Goal: Task Accomplishment & Management: Use online tool/utility

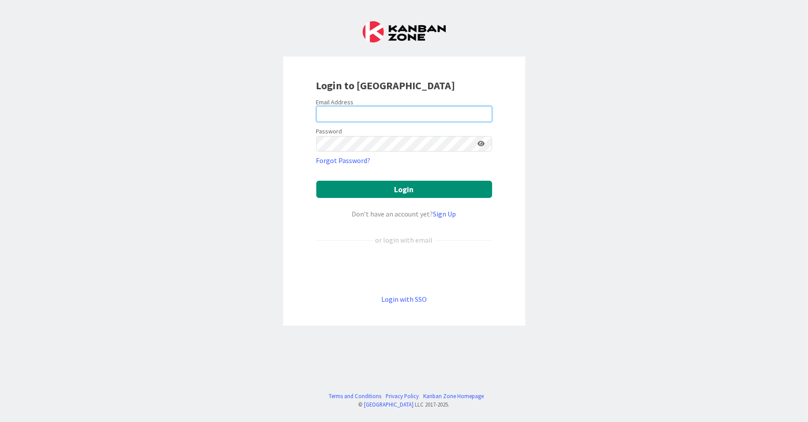
type input "[EMAIL_ADDRESS][PERSON_NAME][DOMAIN_NAME]"
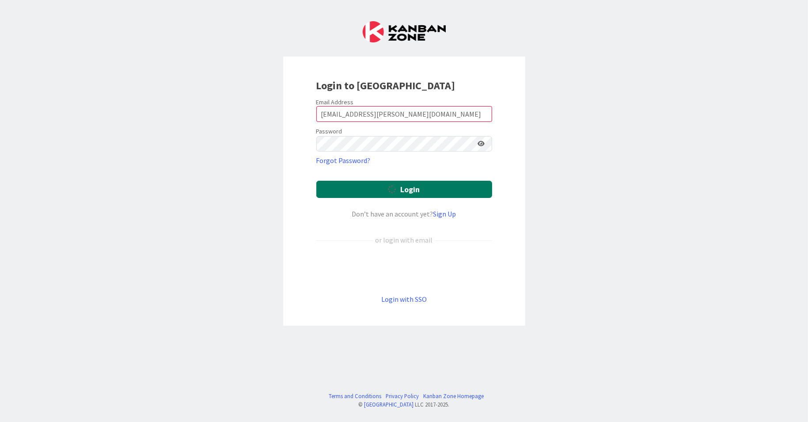
click at [407, 194] on button "Login" at bounding box center [404, 189] width 176 height 17
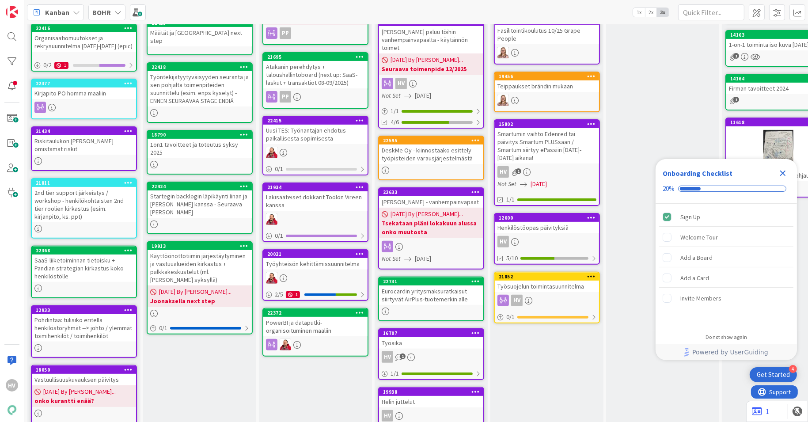
scroll to position [297, 0]
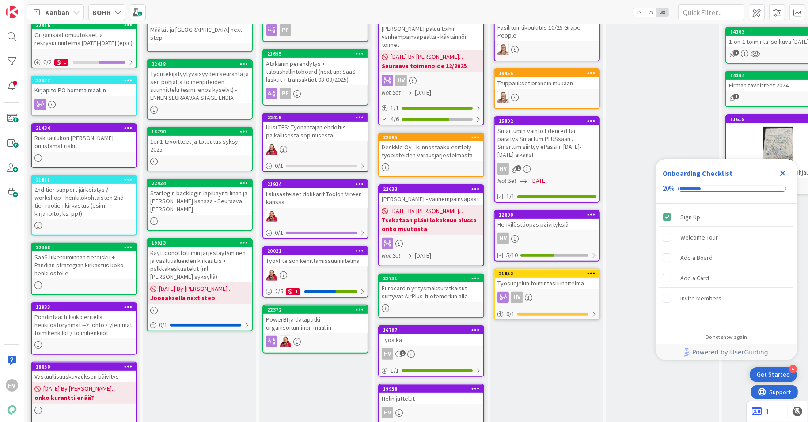
click at [783, 168] on icon "Close Checklist" at bounding box center [783, 173] width 11 height 11
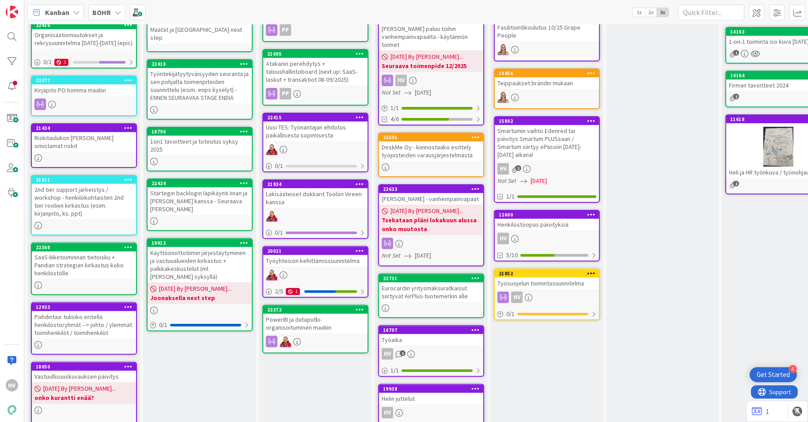
scroll to position [0, 0]
